Goal: Task Accomplishment & Management: Use online tool/utility

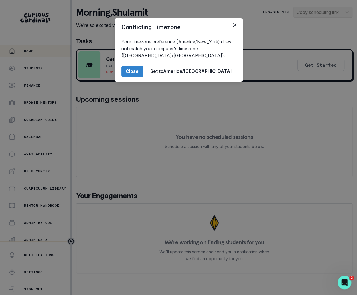
drag, startPoint x: 0, startPoint y: 0, endPoint x: 56, endPoint y: 217, distance: 224.0
click at [56, 217] on div "Conflicting Timezone Your timezone preference (America/New_York) does not match…" at bounding box center [178, 147] width 357 height 295
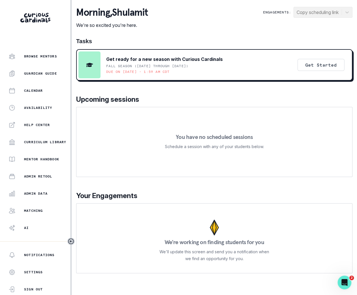
scroll to position [55, 0]
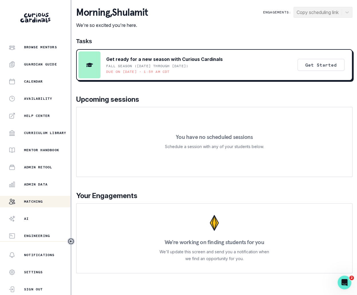
click at [53, 199] on div "Matching" at bounding box center [40, 201] width 62 height 7
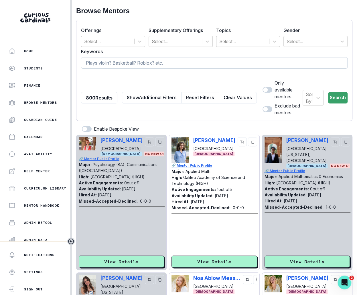
click at [210, 66] on input at bounding box center [214, 62] width 266 height 11
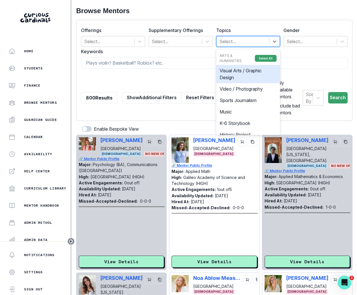
click at [242, 40] on div at bounding box center [242, 41] width 47 height 8
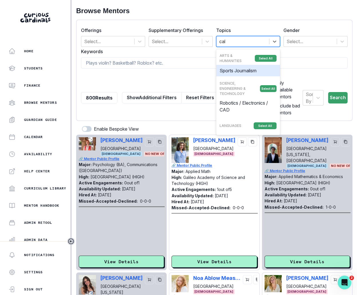
type input "calc"
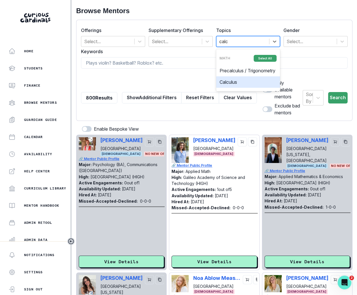
click at [250, 88] on div "Calculus" at bounding box center [248, 81] width 64 height 11
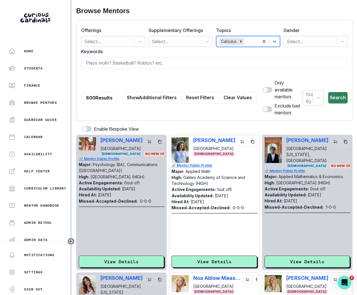
click at [343, 96] on button "Search" at bounding box center [337, 97] width 19 height 11
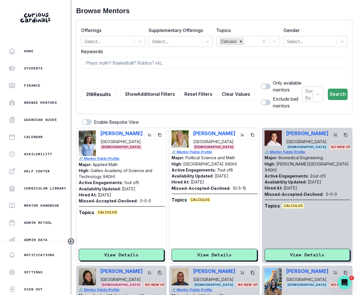
click at [261, 102] on span at bounding box center [266, 103] width 10 height 6
click at [260, 100] on input "checkbox" at bounding box center [260, 99] width 0 height 0
checkbox input "true"
click at [261, 88] on span at bounding box center [263, 86] width 5 height 5
click at [260, 84] on input "checkbox" at bounding box center [260, 83] width 0 height 0
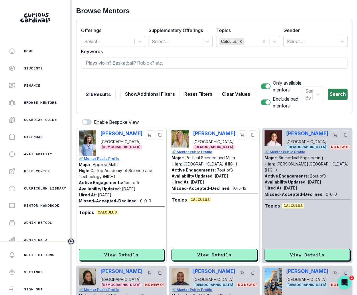
click at [334, 94] on button "Search" at bounding box center [338, 94] width 20 height 11
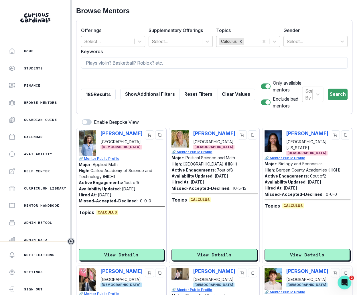
click at [261, 86] on span at bounding box center [266, 87] width 10 height 6
click at [260, 84] on input "checkbox" at bounding box center [260, 83] width 0 height 0
checkbox input "false"
click at [328, 99] on button "Search" at bounding box center [338, 94] width 20 height 11
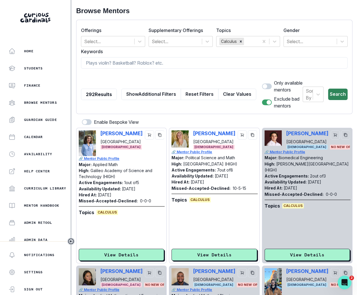
click at [333, 96] on button "Search" at bounding box center [337, 94] width 19 height 11
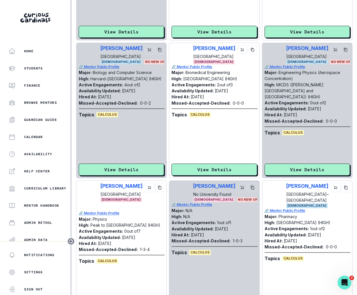
scroll to position [1230, 0]
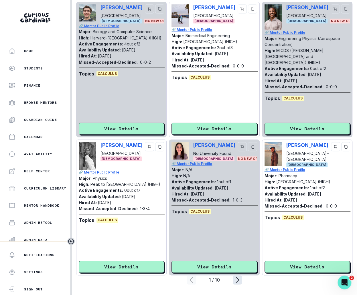
click at [235, 280] on icon "page right" at bounding box center [237, 279] width 9 height 9
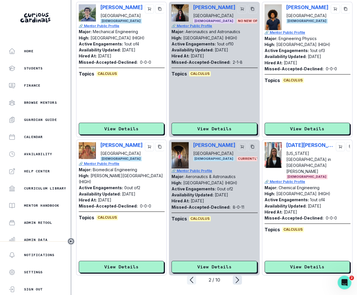
click at [238, 283] on icon "page right" at bounding box center [237, 279] width 9 height 9
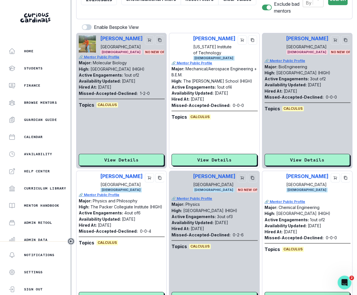
scroll to position [0, 0]
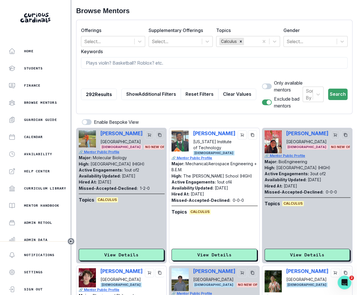
click at [311, 50] on label "Keywords" at bounding box center [212, 51] width 263 height 7
click at [311, 47] on form "Offerings Select... Supplementary Offerings Select... Topics Calculus Gender Se…" at bounding box center [214, 67] width 266 height 85
click at [311, 41] on div at bounding box center [309, 41] width 47 height 8
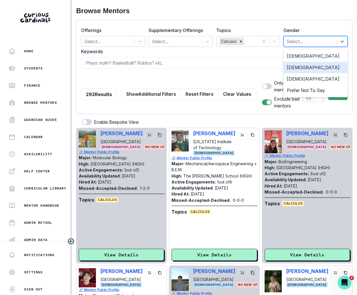
click at [307, 64] on div "[DEMOGRAPHIC_DATA]" at bounding box center [315, 67] width 64 height 11
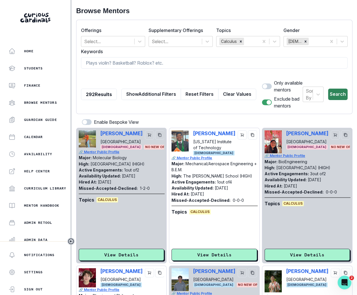
click at [337, 96] on button "Search" at bounding box center [337, 94] width 19 height 11
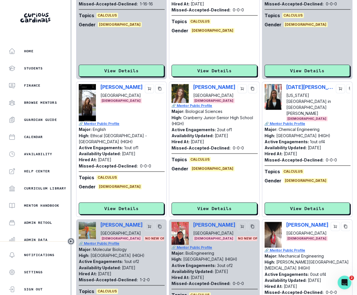
scroll to position [1230, 0]
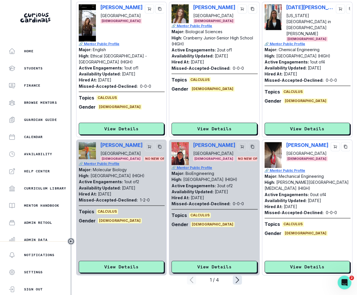
click at [235, 279] on icon "page right" at bounding box center [237, 279] width 9 height 9
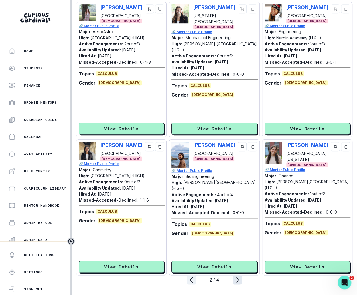
click at [234, 279] on icon "page right" at bounding box center [237, 279] width 9 height 9
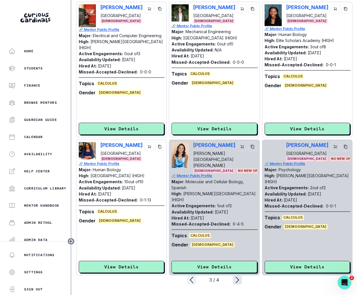
click at [239, 279] on icon "page right" at bounding box center [237, 279] width 9 height 9
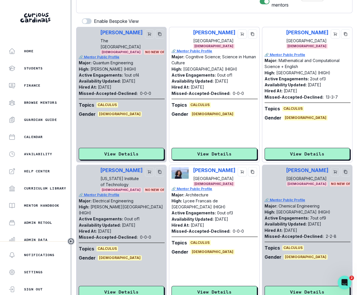
scroll to position [0, 0]
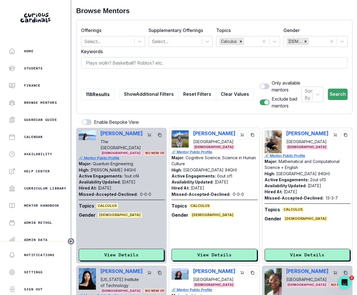
click at [191, 66] on input at bounding box center [214, 62] width 266 height 11
type input "theory"
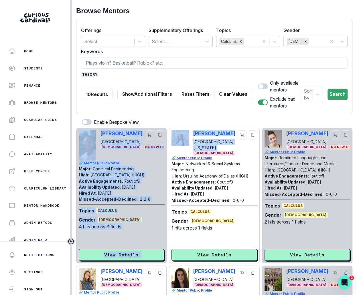
drag, startPoint x: 235, startPoint y: 132, endPoint x: 228, endPoint y: 126, distance: 8.9
click at [230, 122] on div "Enable Bespoke View" at bounding box center [214, 123] width 276 height 9
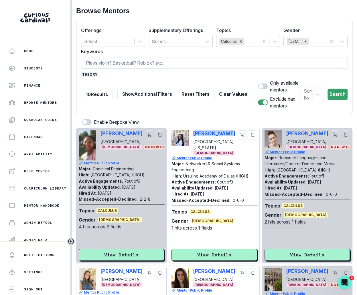
copy p "[PERSON_NAME]"
drag, startPoint x: 233, startPoint y: 131, endPoint x: 193, endPoint y: 130, distance: 40.3
click at [193, 130] on div "[PERSON_NAME] [GEOGRAPHIC_DATA][US_STATE] [DEMOGRAPHIC_DATA]" at bounding box center [213, 142] width 85 height 25
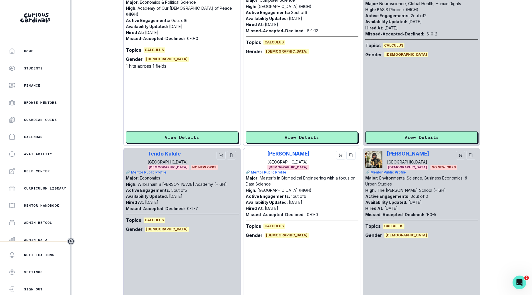
scroll to position [346, 0]
